Goal: Information Seeking & Learning: Learn about a topic

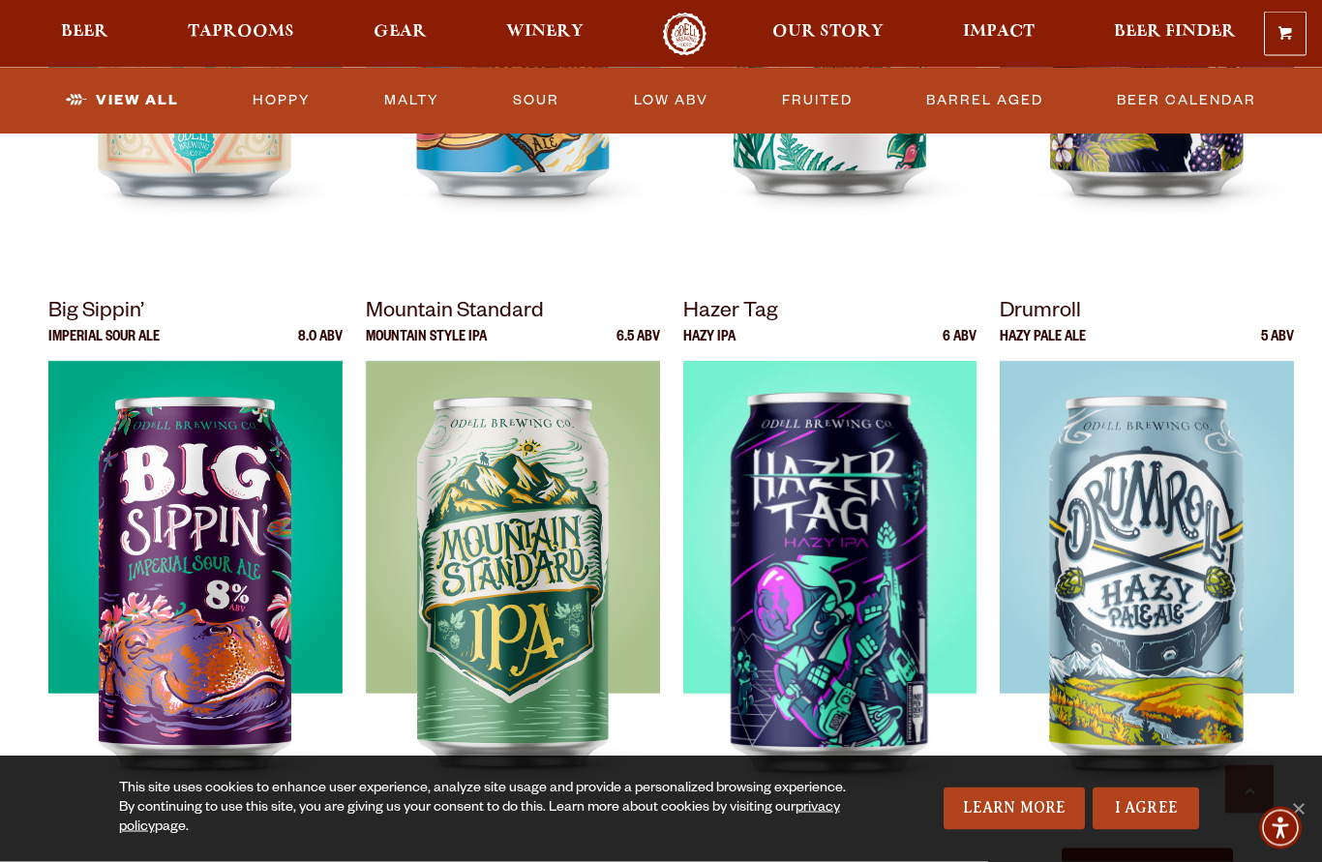
scroll to position [1822, 0]
click at [1166, 597] on img at bounding box center [1147, 603] width 294 height 484
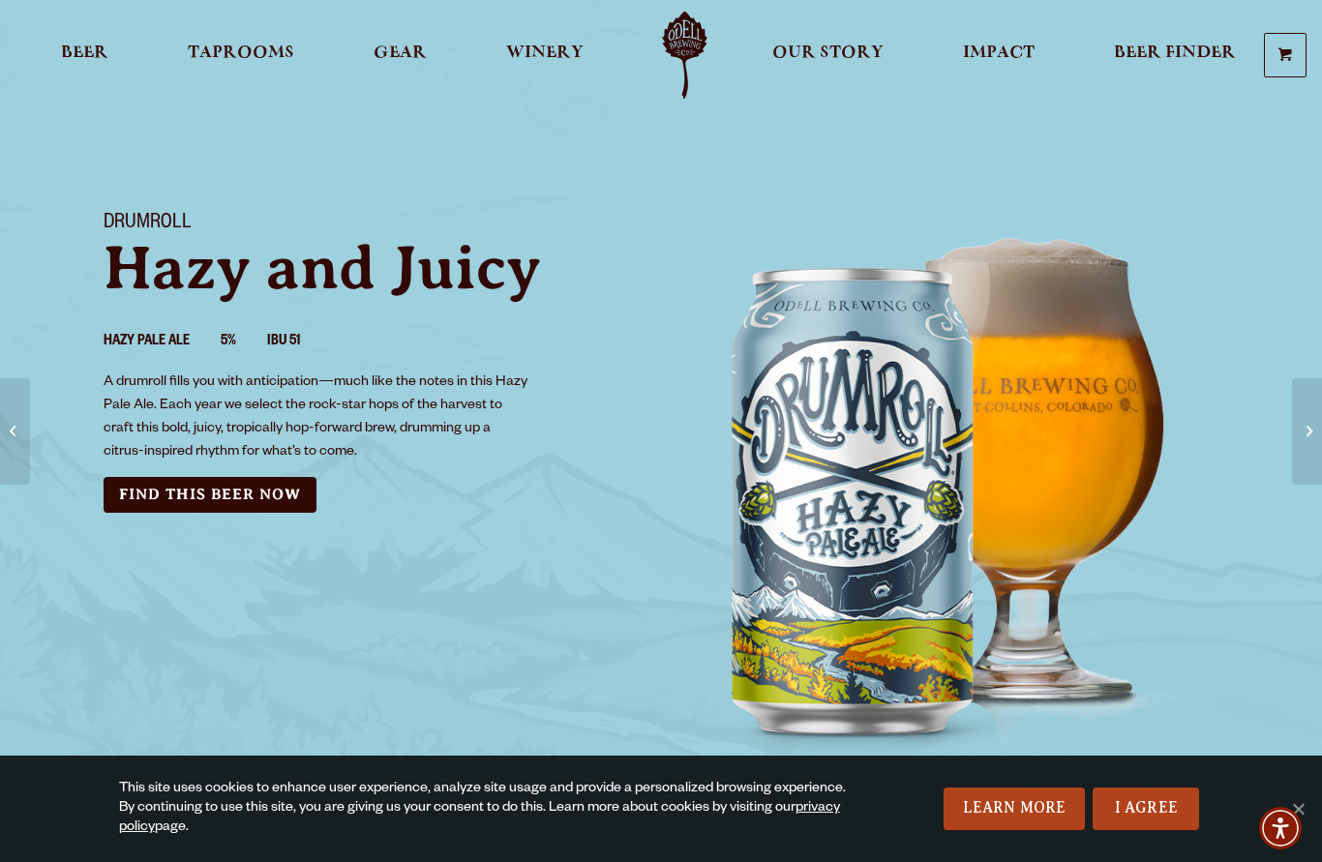
click at [82, 49] on span "Beer" at bounding box center [84, 52] width 47 height 15
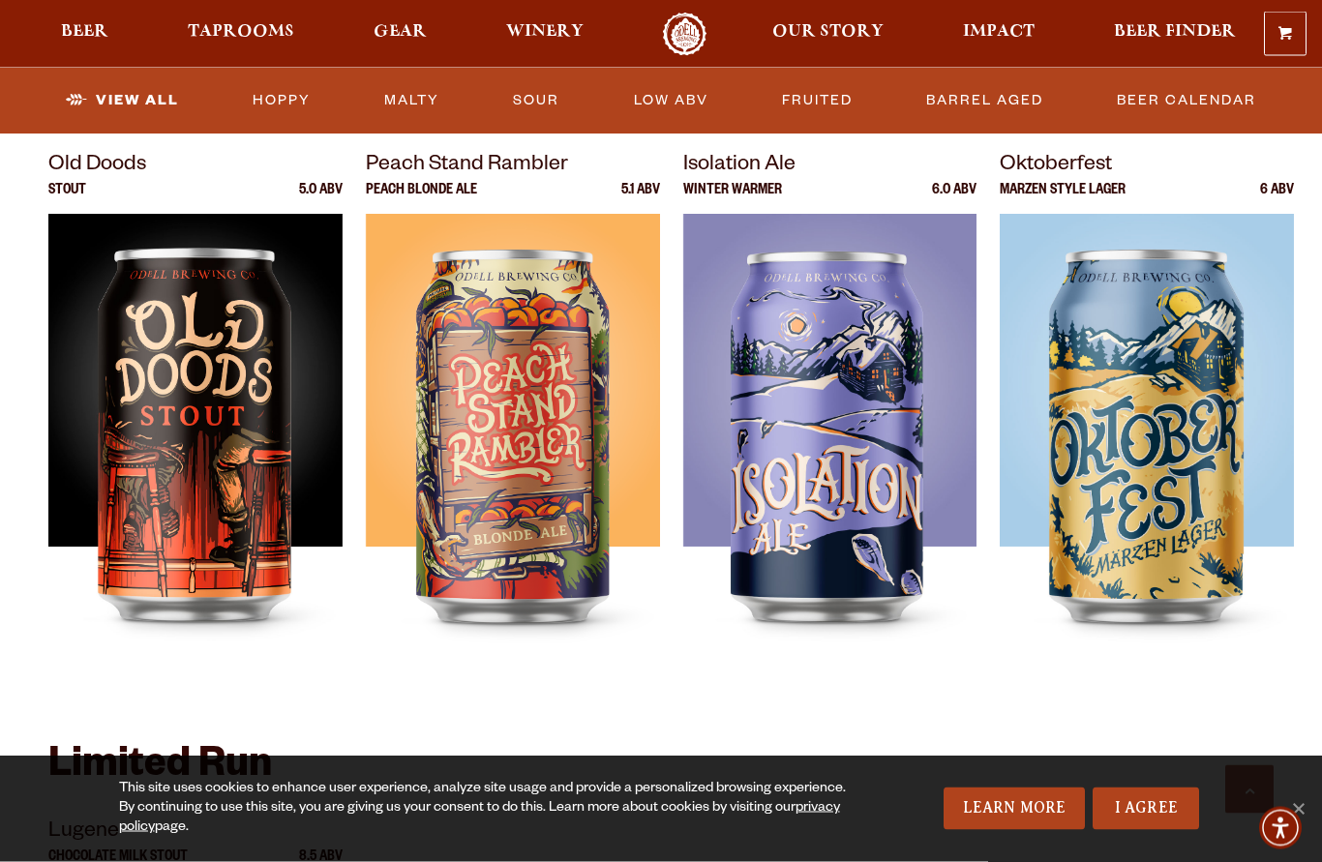
scroll to position [2683, 0]
click at [1173, 429] on img at bounding box center [1147, 456] width 294 height 484
